Goal: Information Seeking & Learning: Learn about a topic

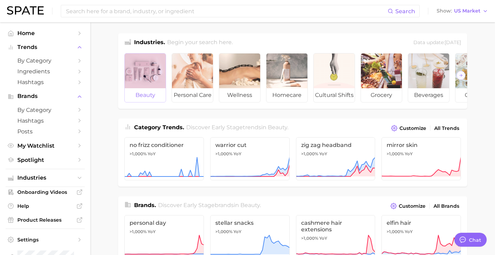
click at [128, 53] on div at bounding box center [145, 70] width 41 height 35
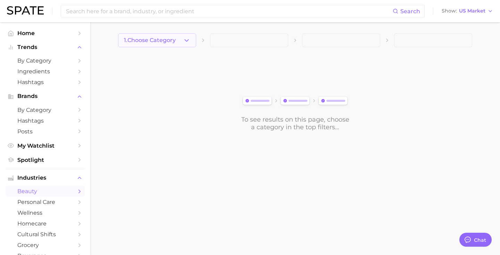
click at [151, 38] on span "1. Choose Category" at bounding box center [150, 40] width 52 height 6
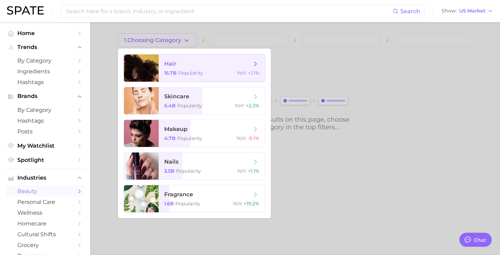
click at [158, 56] on div at bounding box center [141, 68] width 35 height 27
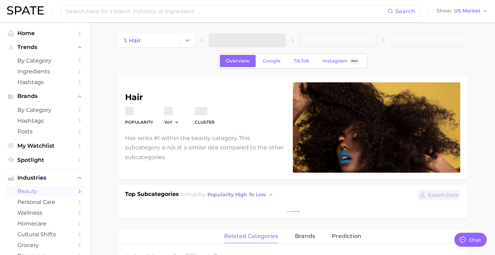
type textarea "x"
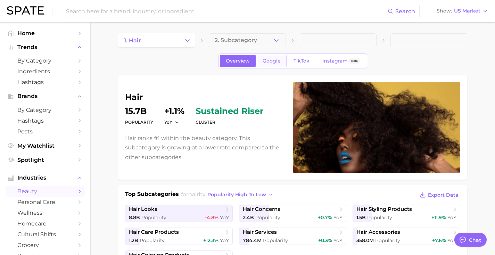
click at [266, 57] on link "Google" at bounding box center [272, 61] width 30 height 12
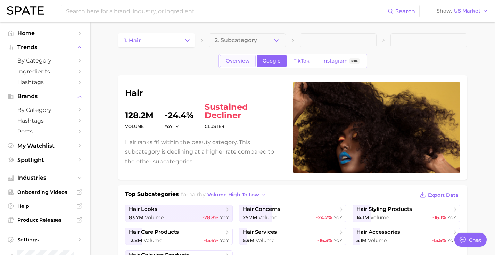
click at [245, 56] on link "Overview" at bounding box center [238, 61] width 36 height 12
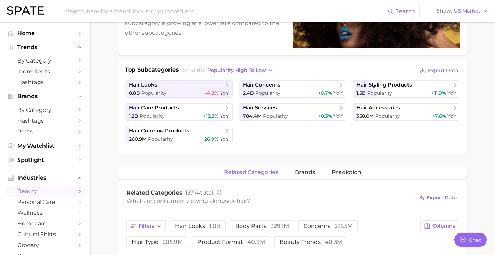
scroll to position [145, 0]
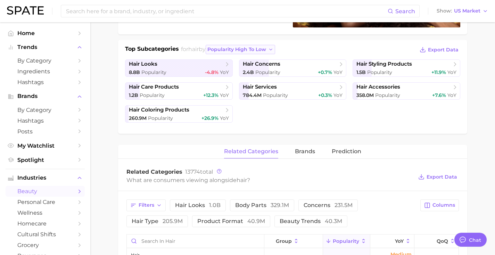
click at [231, 48] on span "popularity high to low" at bounding box center [236, 50] width 59 height 6
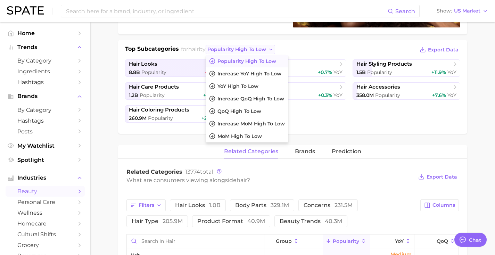
click at [231, 48] on span "popularity high to low" at bounding box center [236, 50] width 59 height 6
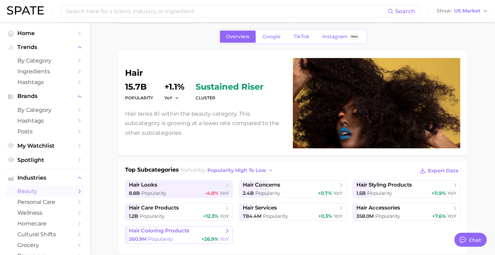
scroll to position [0, 0]
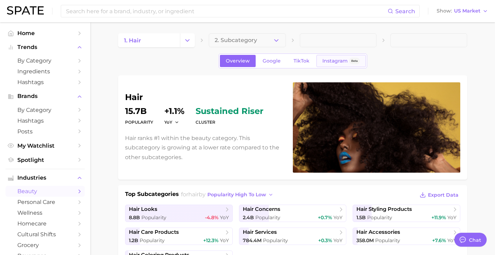
click at [327, 58] on span "Instagram" at bounding box center [334, 61] width 25 height 6
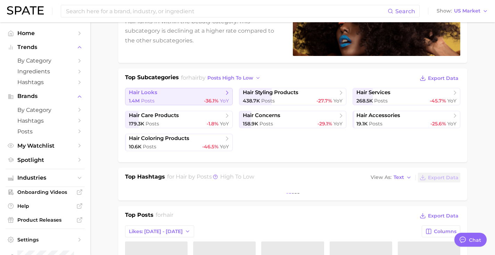
scroll to position [123, 0]
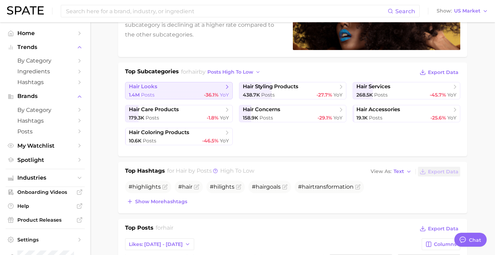
click at [206, 89] on span "hair looks" at bounding box center [176, 86] width 95 height 7
